Goal: Information Seeking & Learning: Understand process/instructions

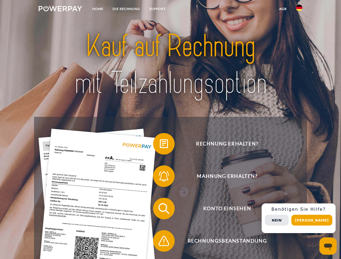
click at [60, 9] on img at bounding box center [60, 8] width 43 height 5
click at [299, 9] on img at bounding box center [299, 8] width 6 height 6
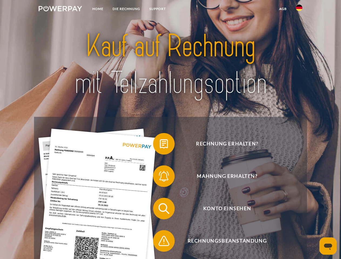
click at [283, 9] on link "agb" at bounding box center [283, 9] width 17 height 10
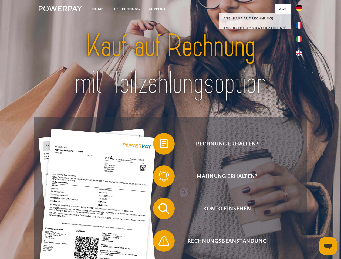
click at [160, 145] on span at bounding box center [155, 143] width 27 height 27
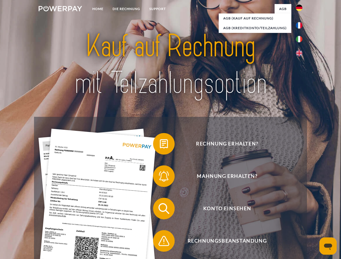
click at [160, 177] on span at bounding box center [155, 176] width 27 height 27
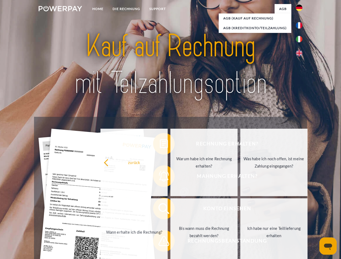
click at [170, 210] on link "Bis wann muss die Rechnung bezahlt werden?" at bounding box center [203, 231] width 67 height 67
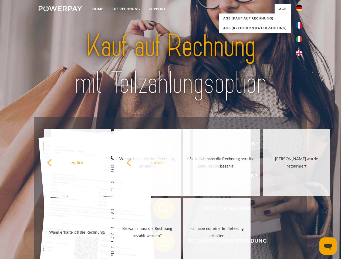
click at [160, 242] on span at bounding box center [155, 241] width 27 height 27
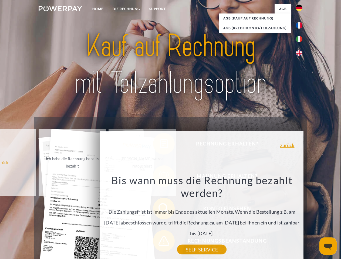
click at [300, 218] on div "Rechnung erhalten? Mahnung erhalten? Konto einsehen" at bounding box center [170, 225] width 273 height 216
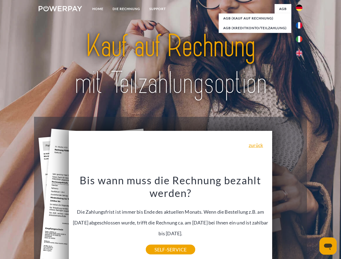
click at [287, 219] on span "Konto einsehen" at bounding box center [227, 209] width 132 height 22
click at [314, 220] on header "Home DIE RECHNUNG SUPPORT" at bounding box center [170, 186] width 341 height 373
